Goal: Entertainment & Leisure: Browse casually

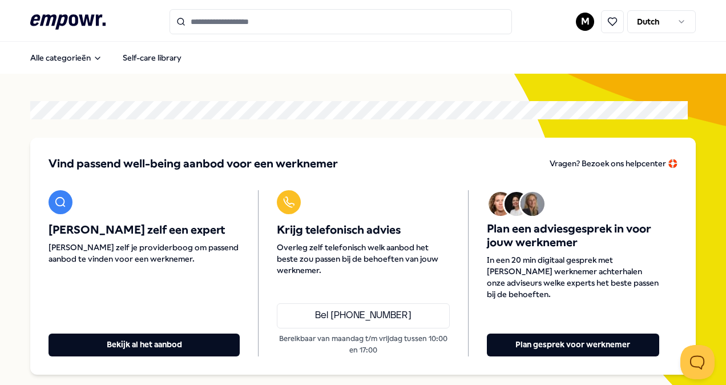
click at [273, 17] on input "Search for products, categories or subcategories" at bounding box center [340, 21] width 342 height 25
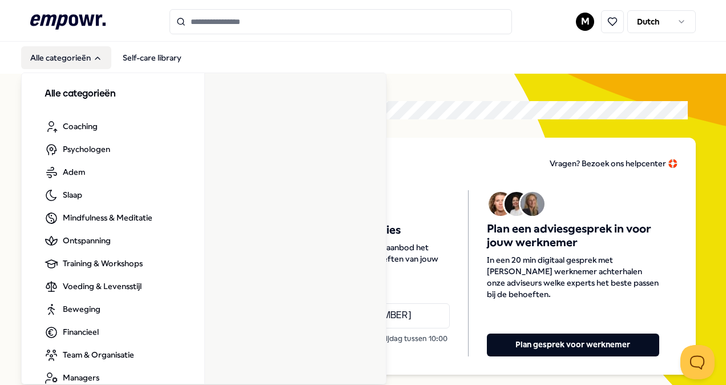
click at [72, 56] on button "Alle categorieën" at bounding box center [66, 57] width 90 height 23
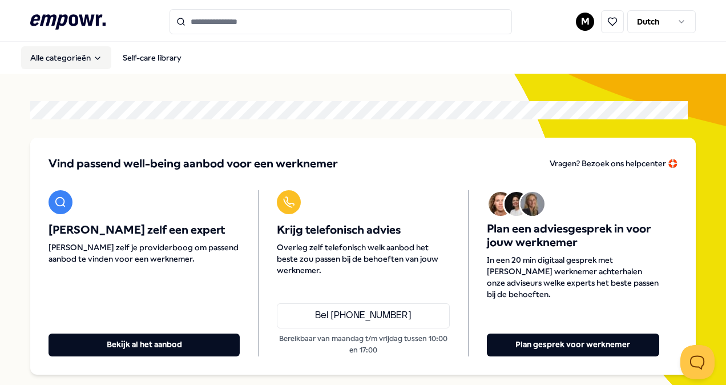
click at [93, 60] on icon "Main" at bounding box center [97, 58] width 9 height 9
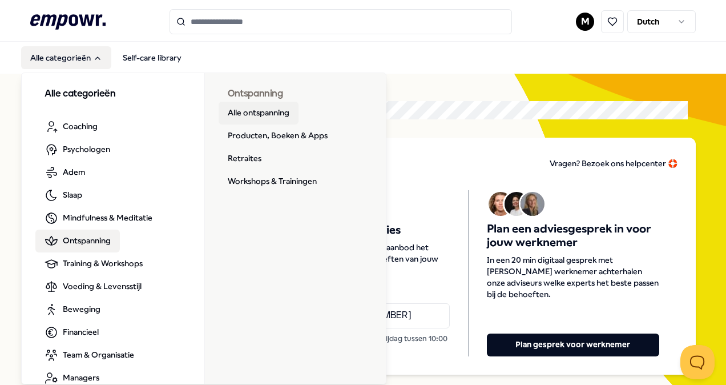
click at [256, 114] on link "Alle ontspanning" at bounding box center [259, 113] width 80 height 23
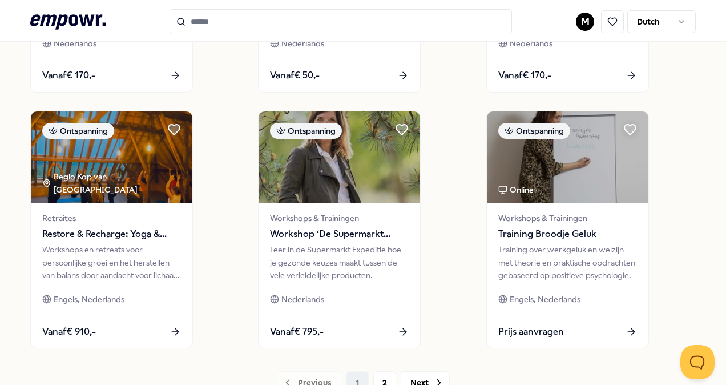
scroll to position [856, 0]
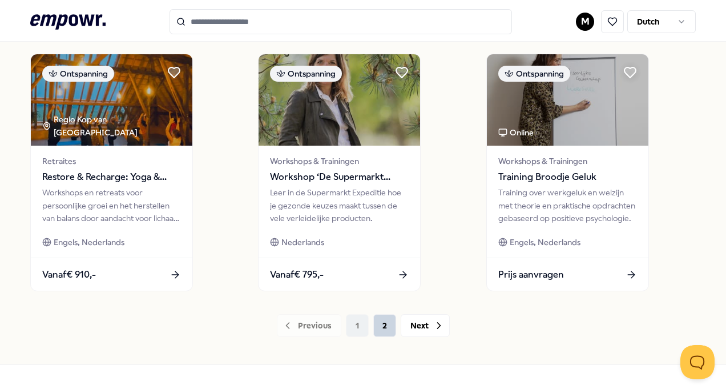
click at [379, 329] on button "2" at bounding box center [384, 325] width 23 height 23
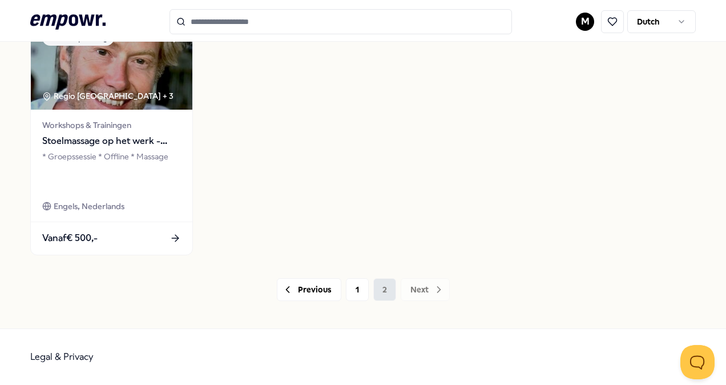
scroll to position [635, 0]
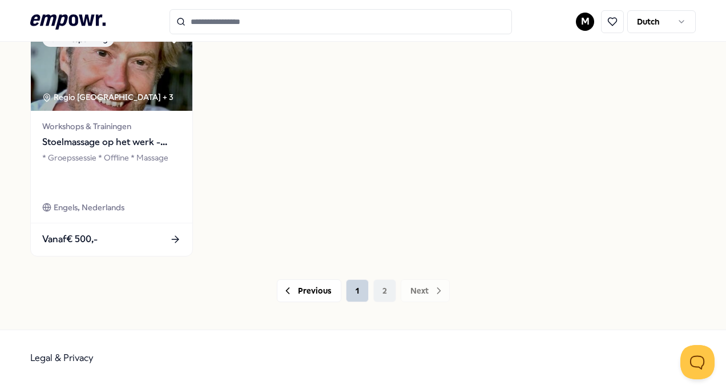
click at [354, 294] on button "1" at bounding box center [357, 290] width 23 height 23
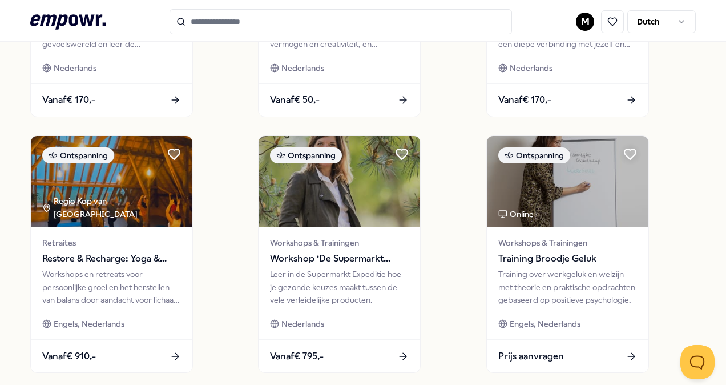
scroll to position [806, 0]
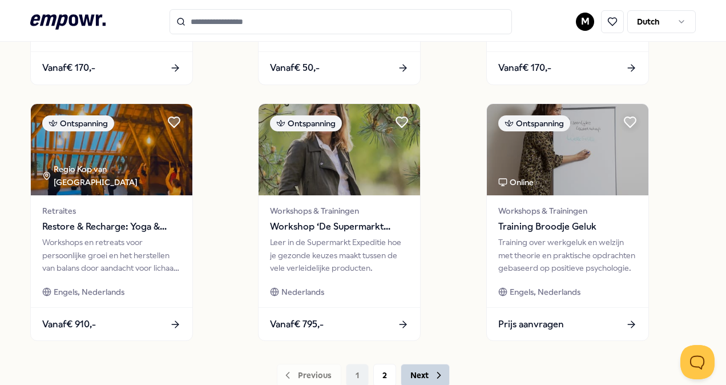
click at [415, 369] on button "Next" at bounding box center [425, 374] width 49 height 23
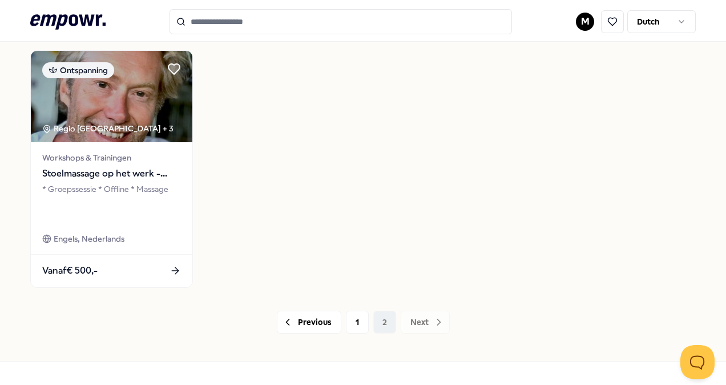
scroll to position [578, 0]
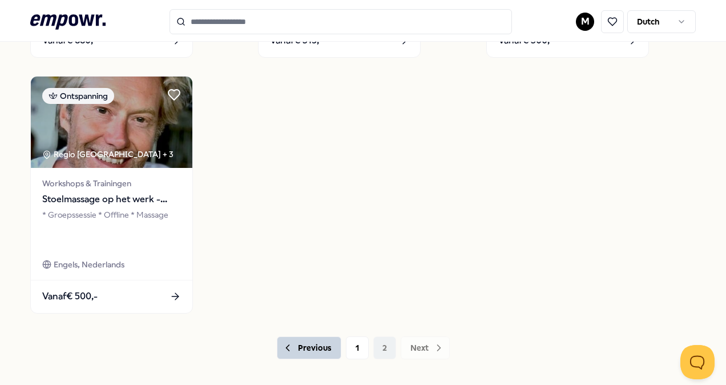
click at [306, 349] on button "Previous" at bounding box center [309, 347] width 64 height 23
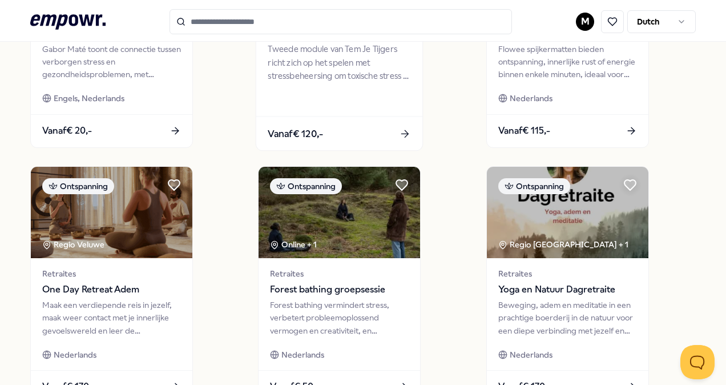
scroll to position [464, 0]
